Goal: Information Seeking & Learning: Find specific fact

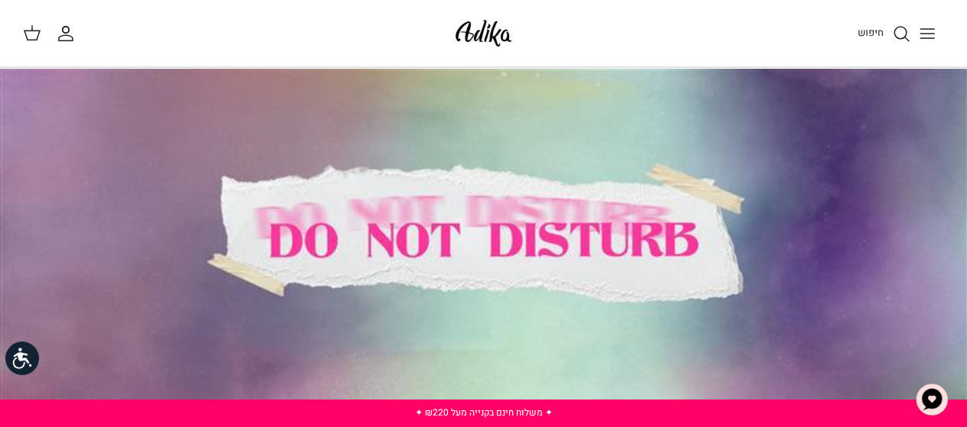
click at [931, 34] on icon "Toggle menu" at bounding box center [927, 33] width 18 height 18
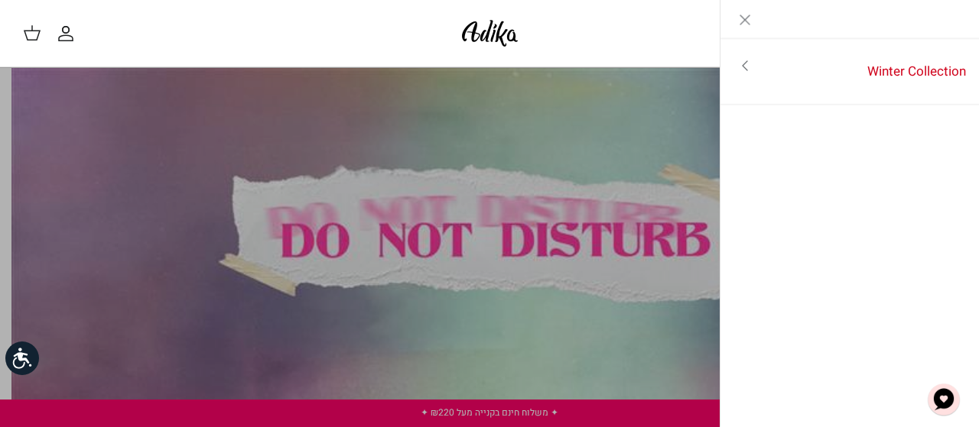
click at [750, 23] on icon "Close" at bounding box center [745, 20] width 18 height 18
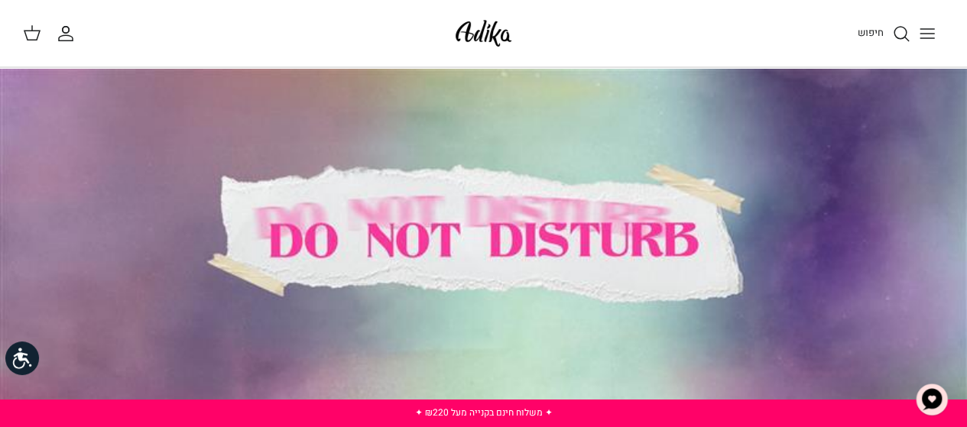
scroll to position [306, 0]
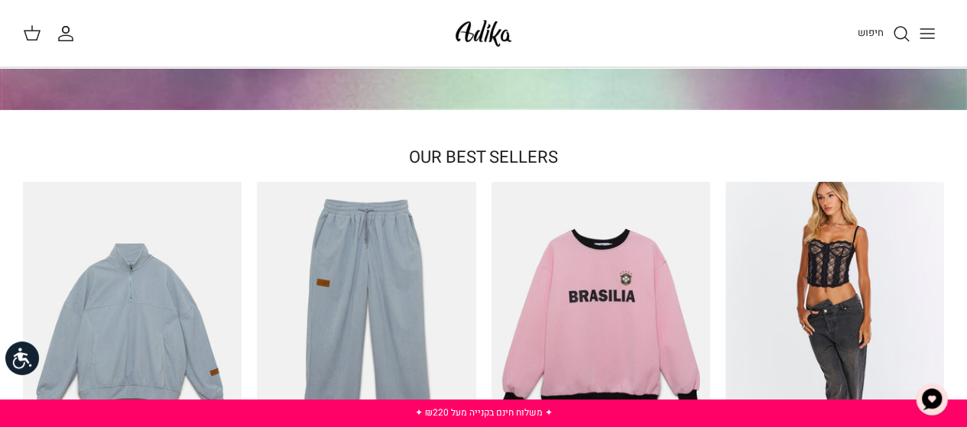
click at [923, 31] on icon "Toggle menu" at bounding box center [927, 33] width 18 height 18
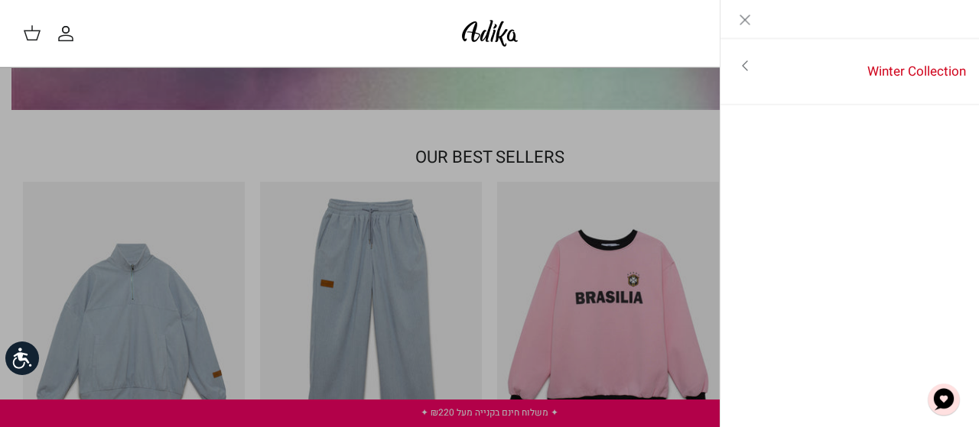
click at [742, 24] on icon "Close" at bounding box center [745, 20] width 18 height 18
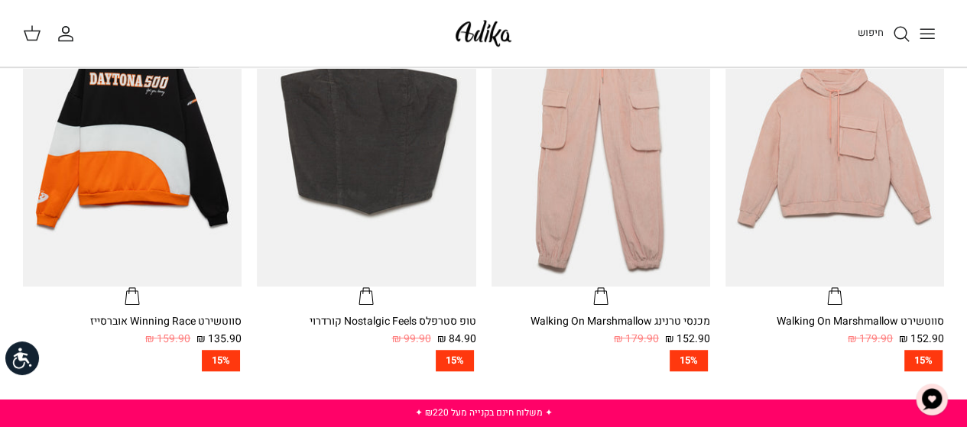
click at [899, 35] on icon "חיפוש" at bounding box center [901, 33] width 18 height 18
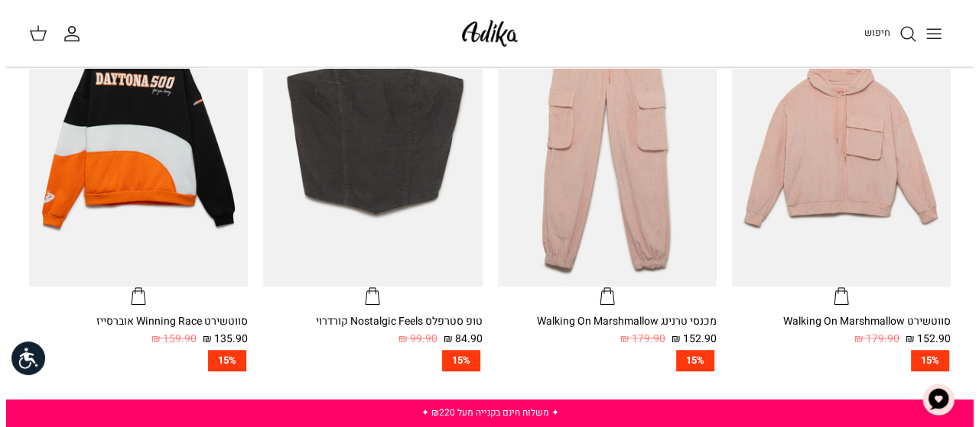
scroll to position [921, 0]
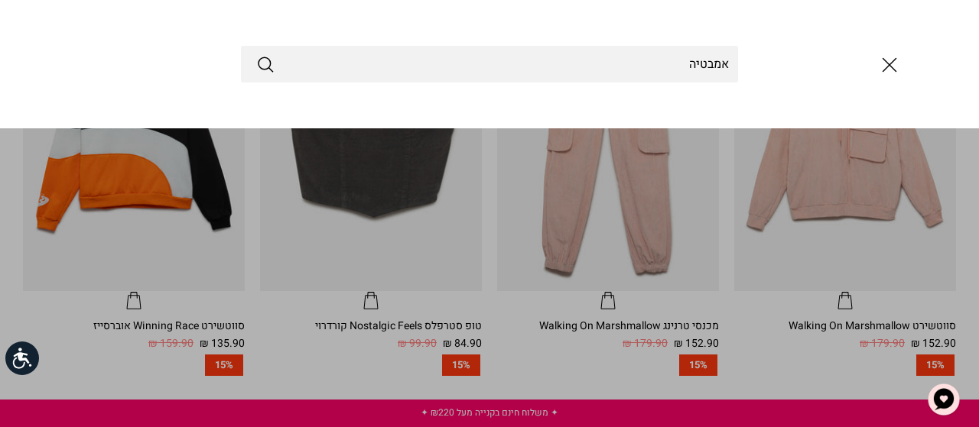
type input "אמבטיה"
click at [256, 54] on button "Submit" at bounding box center [265, 64] width 18 height 20
